Goal: Information Seeking & Learning: Find specific fact

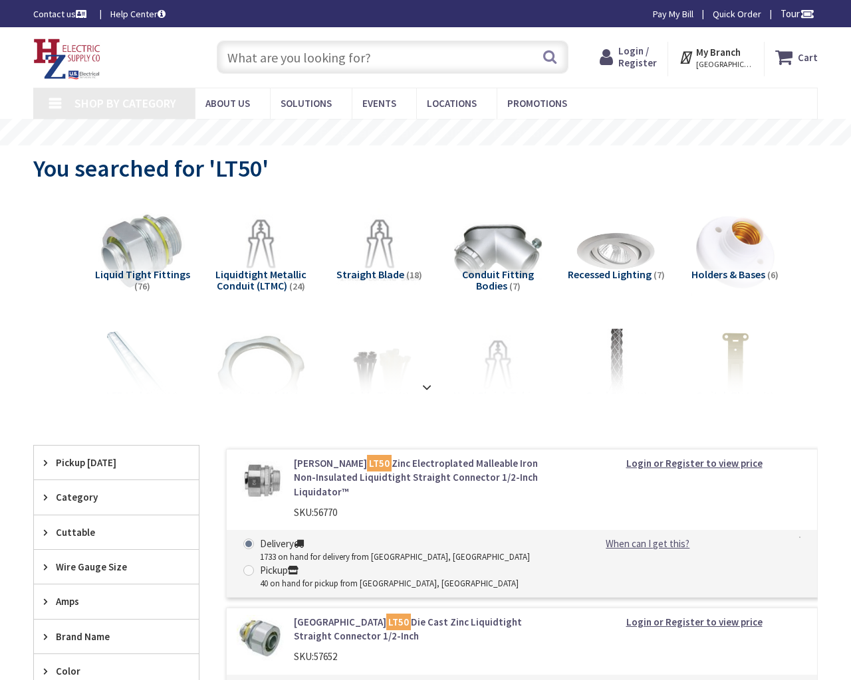
type input "Embarcadero Ctr, [GEOGRAPHIC_DATA], [GEOGRAPHIC_DATA]"
